Goal: Obtain resource: Obtain resource

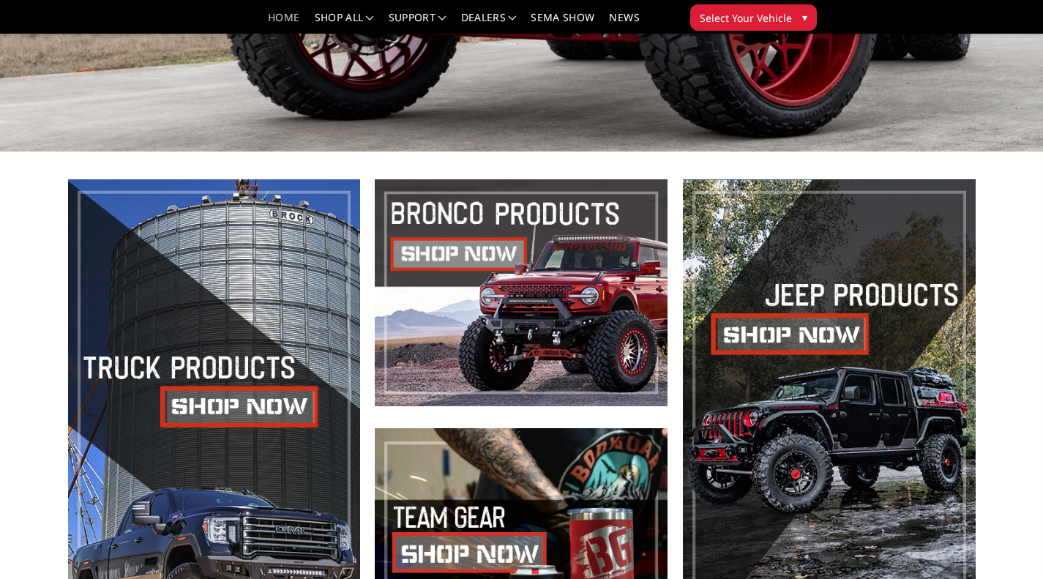
scroll to position [513, 0]
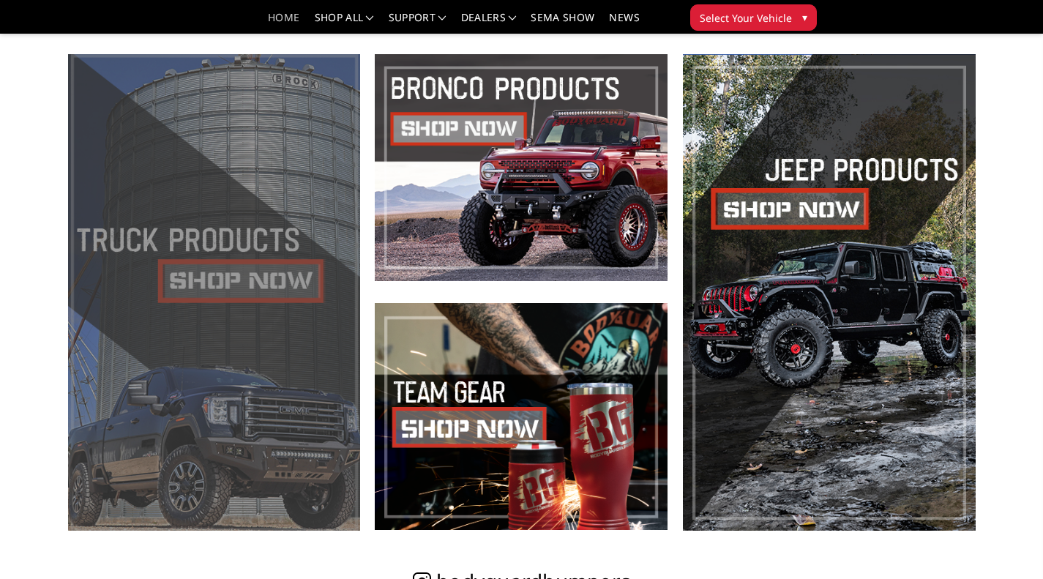
click at [218, 312] on span at bounding box center [214, 292] width 293 height 477
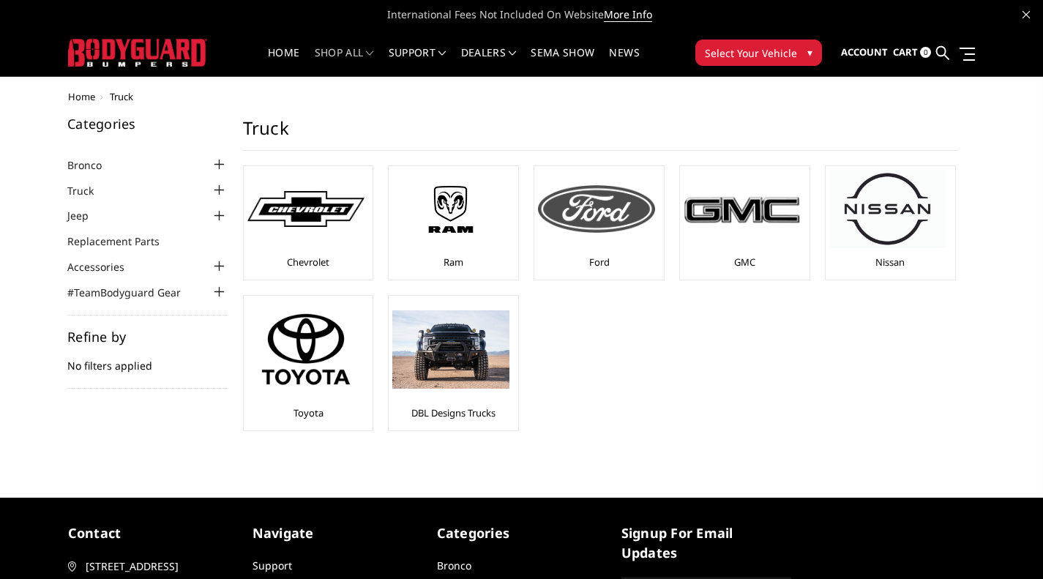
click at [592, 231] on img at bounding box center [596, 208] width 117 height 47
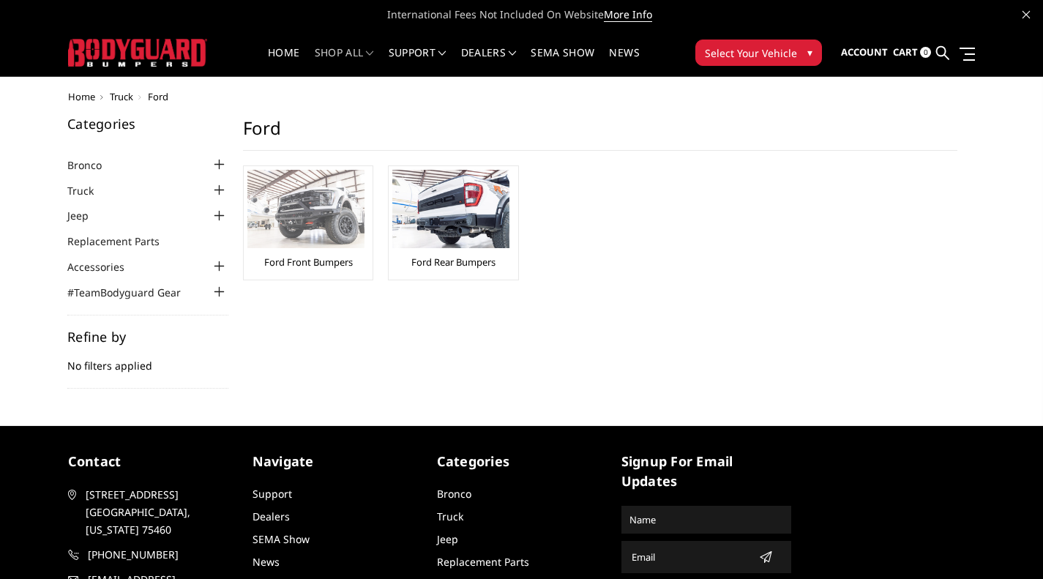
click at [312, 210] on img at bounding box center [305, 209] width 117 height 78
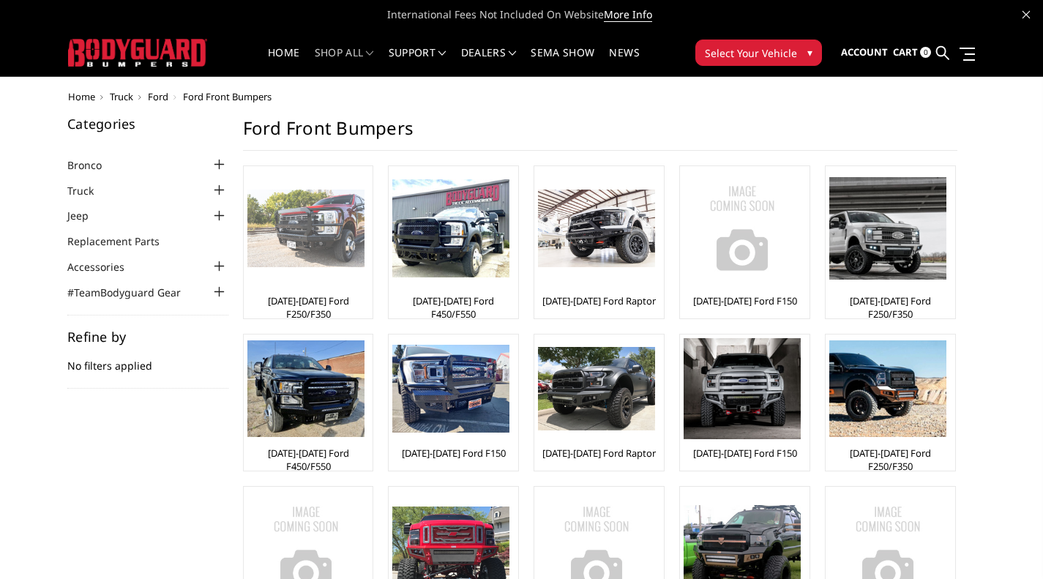
click at [317, 251] on img at bounding box center [305, 229] width 117 height 78
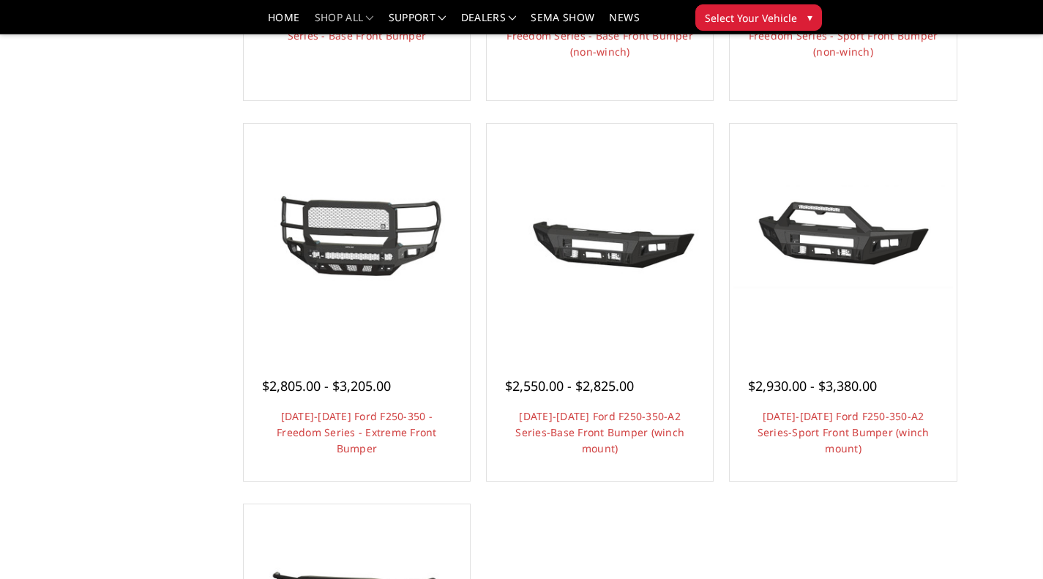
scroll to position [879, 0]
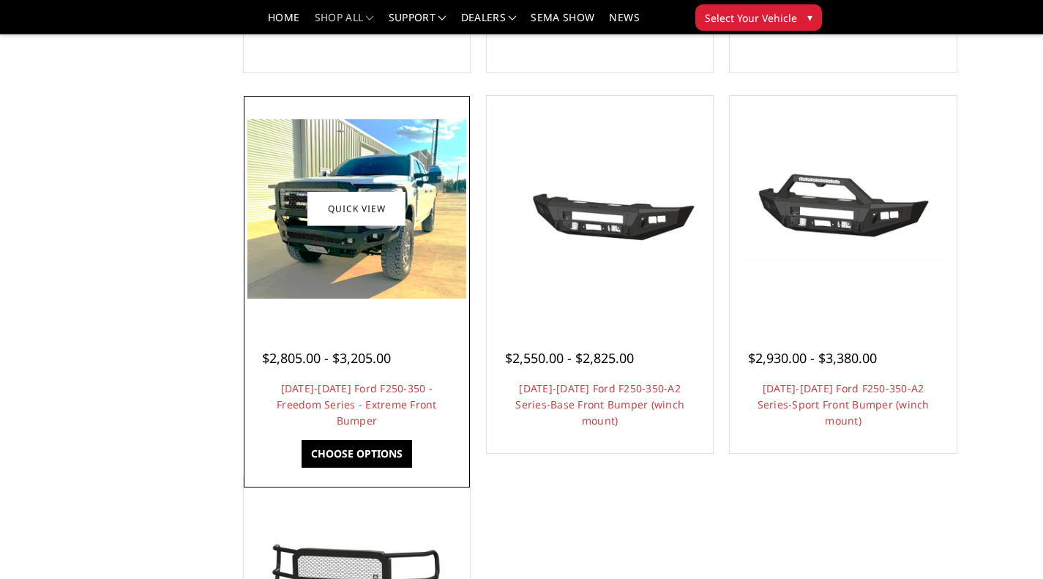
click at [348, 297] on img at bounding box center [356, 208] width 219 height 179
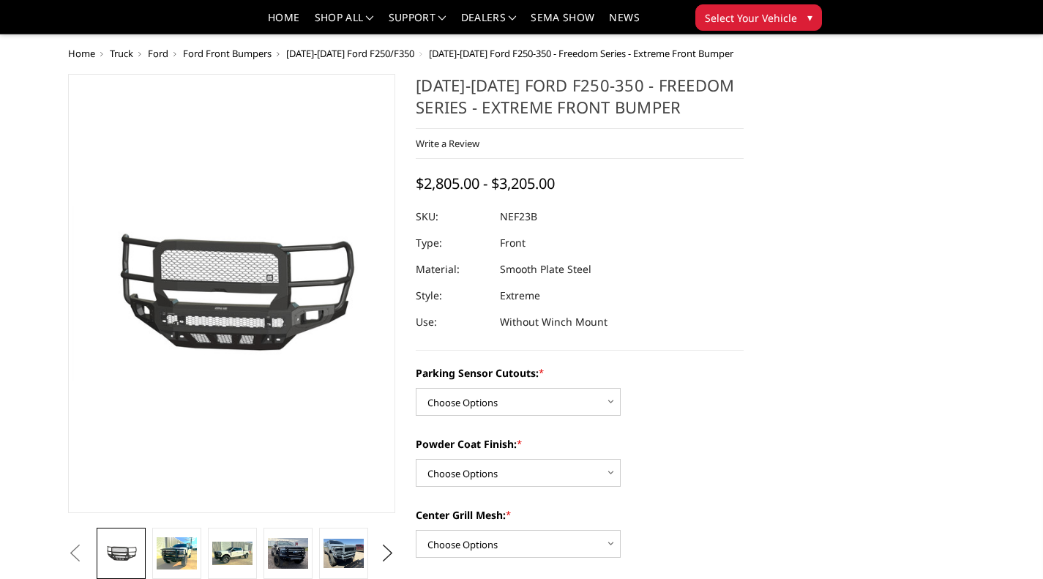
scroll to position [146, 0]
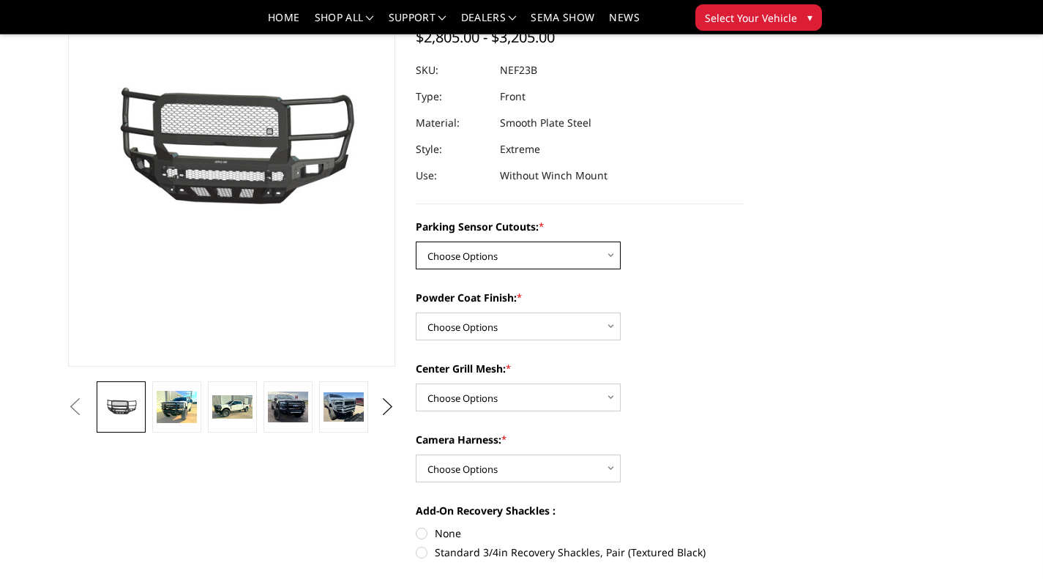
click at [610, 256] on select "Choose Options No - Without Parking Sensor Cutouts Yes - With Parking Sensor Cu…" at bounding box center [518, 256] width 205 height 28
select select "2583"
click at [416, 242] on select "Choose Options No - Without Parking Sensor Cutouts Yes - With Parking Sensor Cu…" at bounding box center [518, 256] width 205 height 28
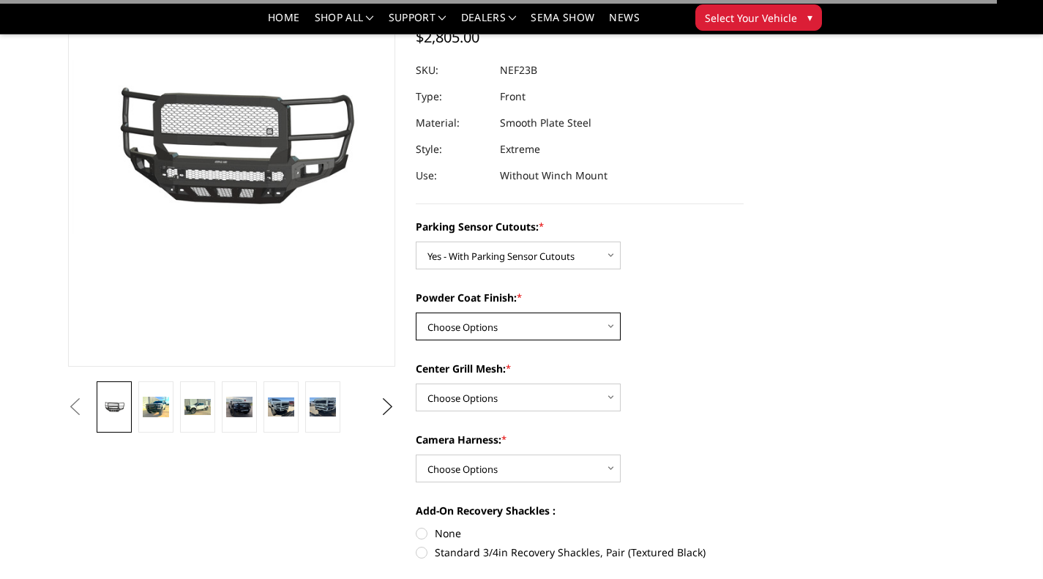
click at [584, 329] on select "Choose Options Bare Metal Textured Black Powder Coat" at bounding box center [518, 327] width 205 height 28
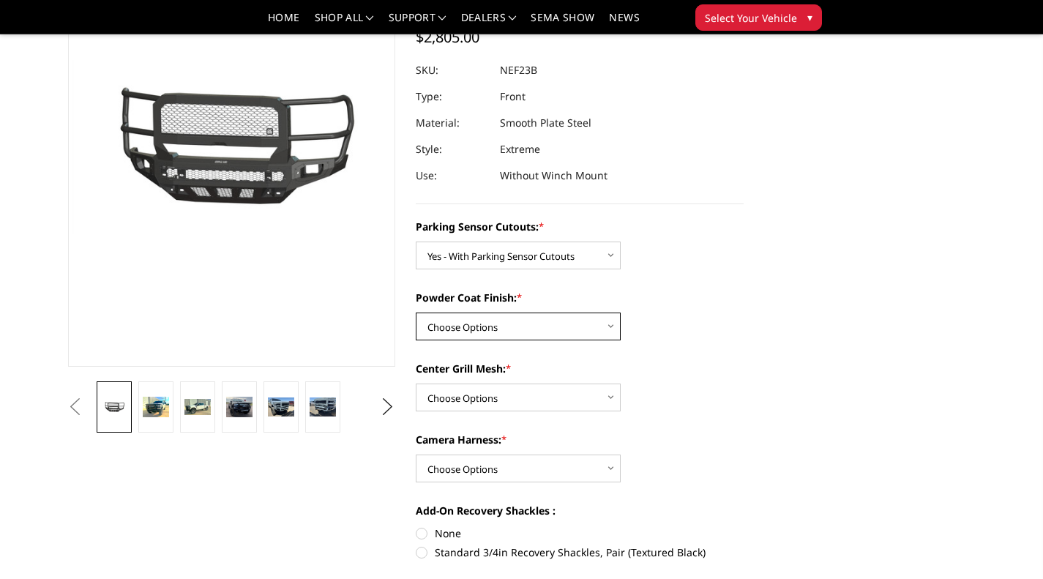
select select "2585"
click at [416, 313] on select "Choose Options Bare Metal Textured Black Powder Coat" at bounding box center [518, 327] width 205 height 28
click at [562, 395] on select "Choose Options With Center Grill Mesh Without Center Grill Mesh" at bounding box center [518, 398] width 205 height 28
select select "2586"
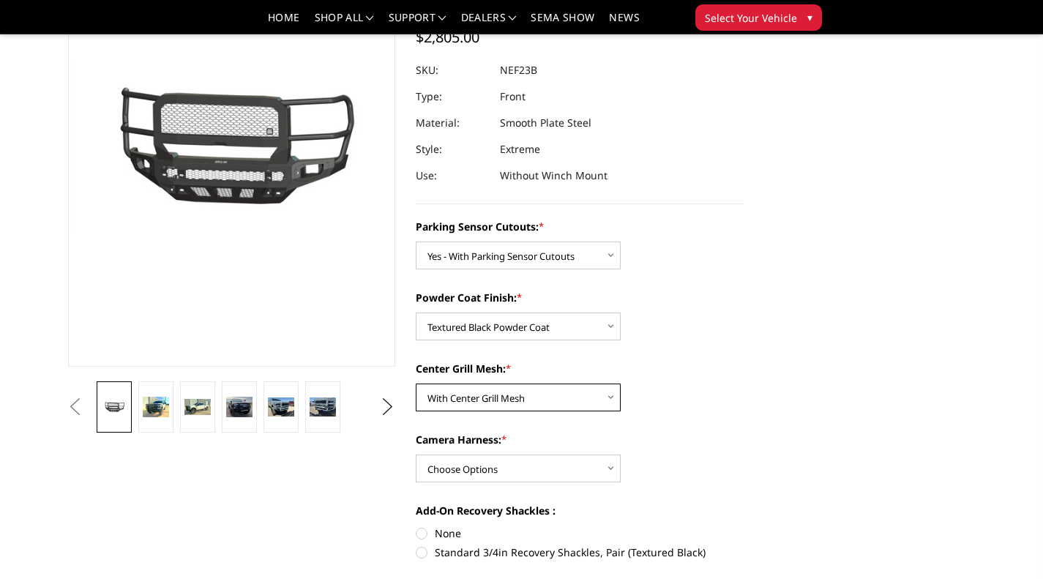
click at [416, 384] on select "Choose Options With Center Grill Mesh Without Center Grill Mesh" at bounding box center [518, 398] width 205 height 28
click at [545, 461] on select "Choose Options WITH Camera Harness WITHOUT Camera Harness" at bounding box center [518, 469] width 205 height 28
select select "2588"
click at [416, 455] on select "Choose Options WITH Camera Harness WITHOUT Camera Harness" at bounding box center [518, 469] width 205 height 28
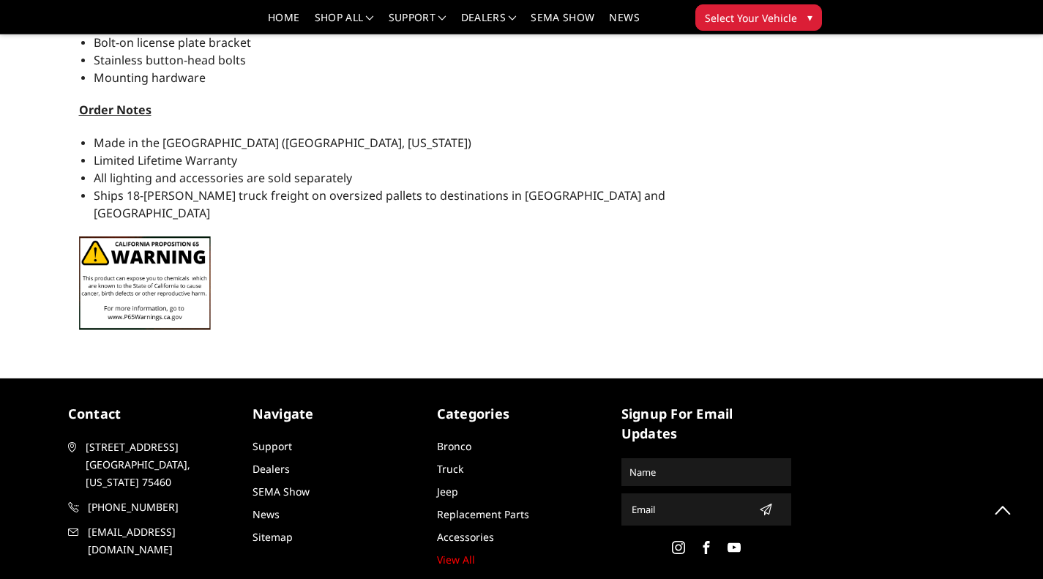
scroll to position [1757, 0]
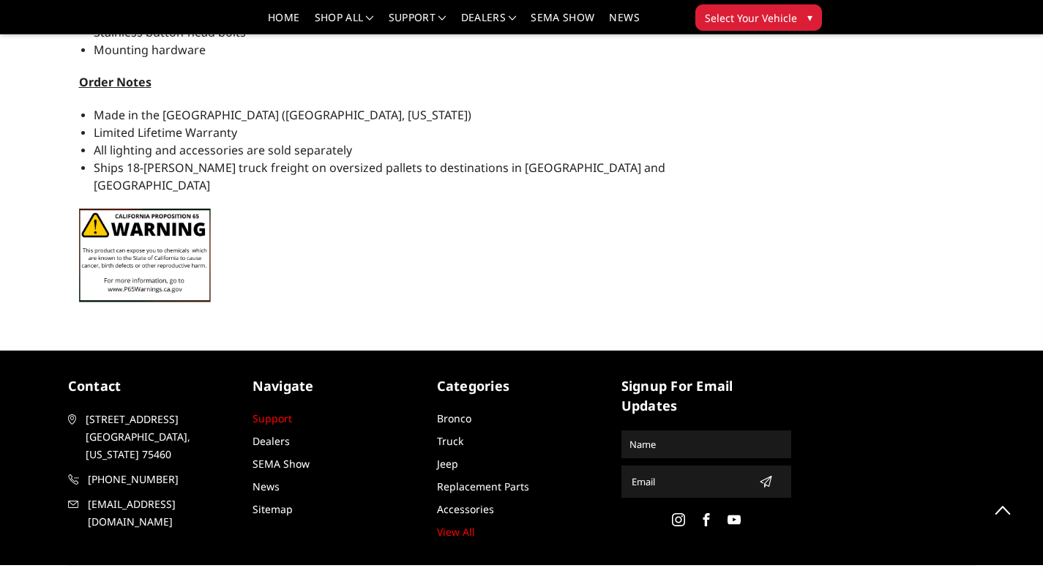
click at [262, 411] on link "Support" at bounding box center [273, 418] width 40 height 14
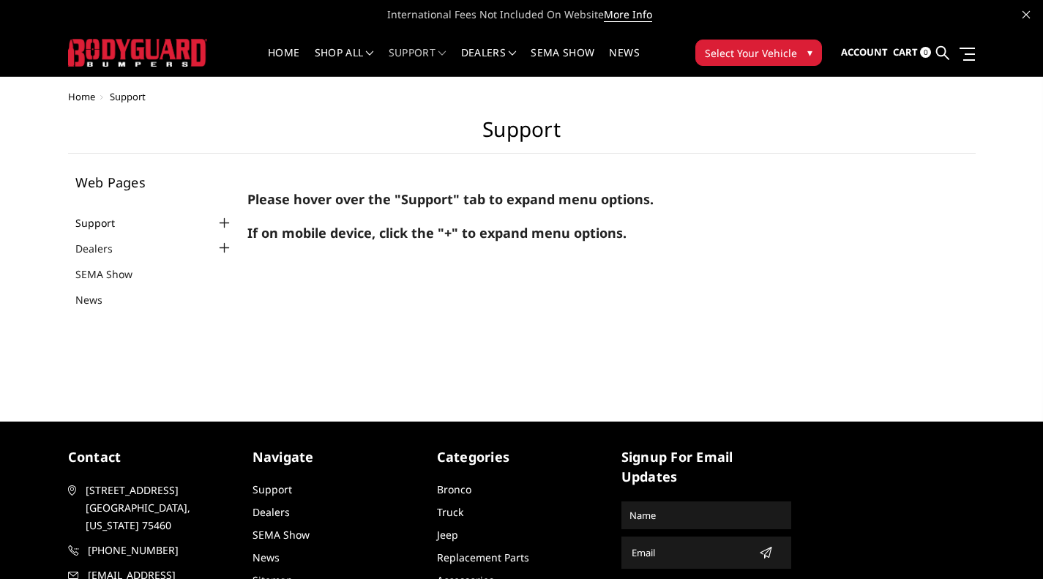
click at [97, 217] on link "Support" at bounding box center [104, 222] width 58 height 15
click at [226, 223] on div at bounding box center [224, 224] width 18 height 18
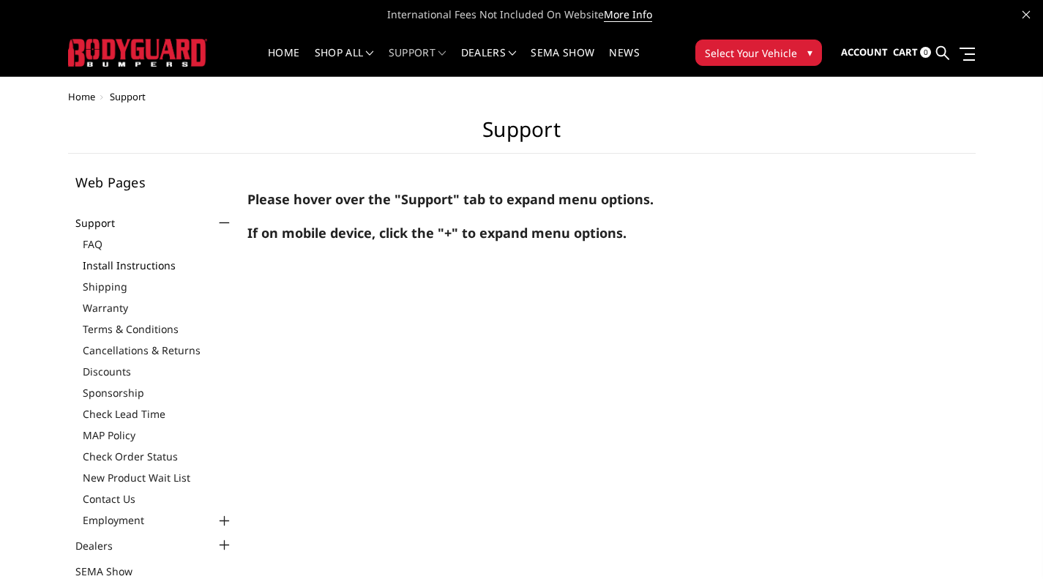
click at [160, 267] on link "Install Instructions" at bounding box center [158, 265] width 151 height 15
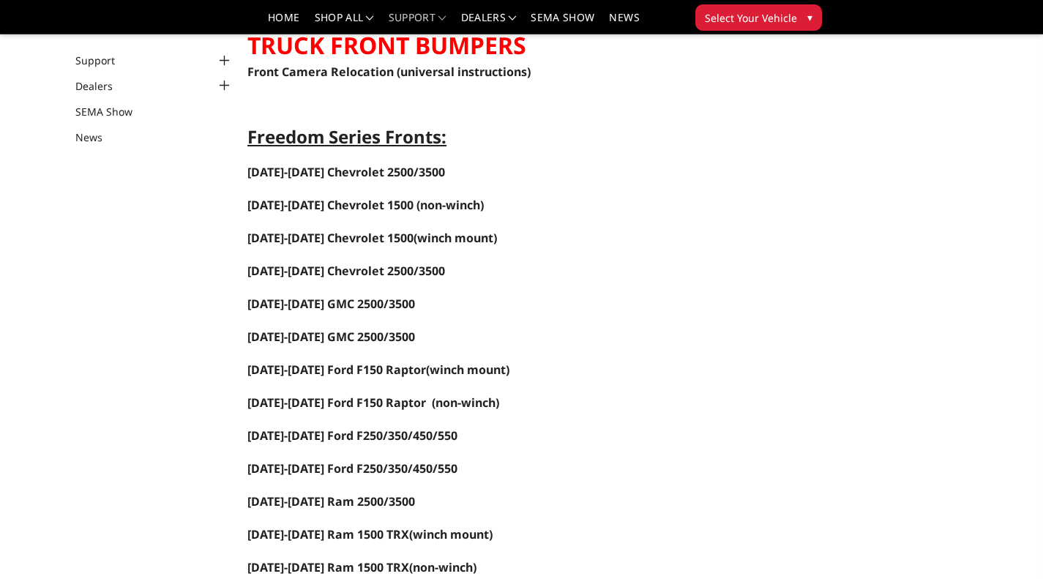
scroll to position [146, 0]
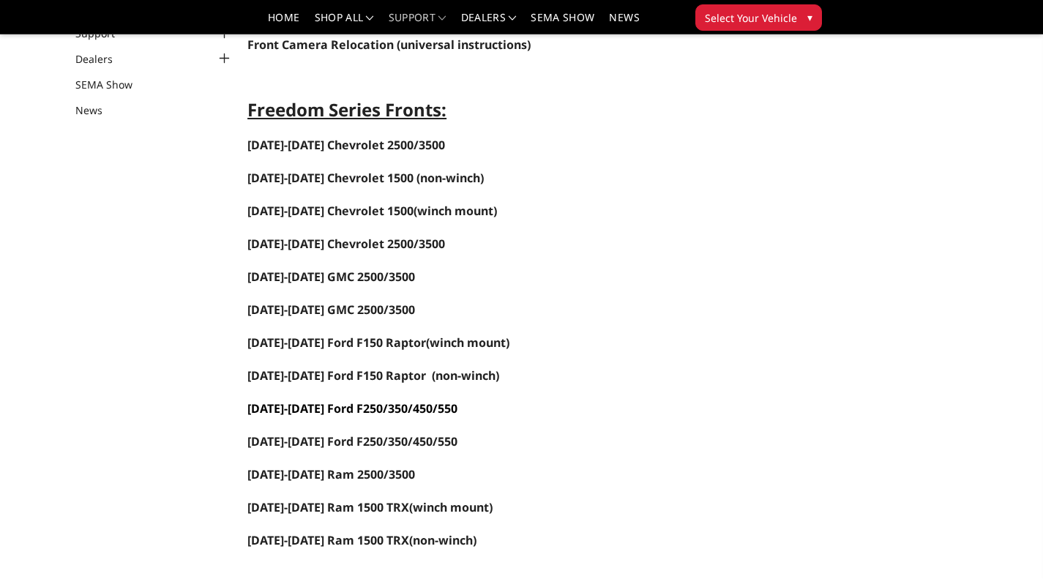
click at [333, 402] on span "[DATE]-[DATE] Ford F250/350/450/550" at bounding box center [352, 408] width 210 height 16
